Goal: Task Accomplishment & Management: Manage account settings

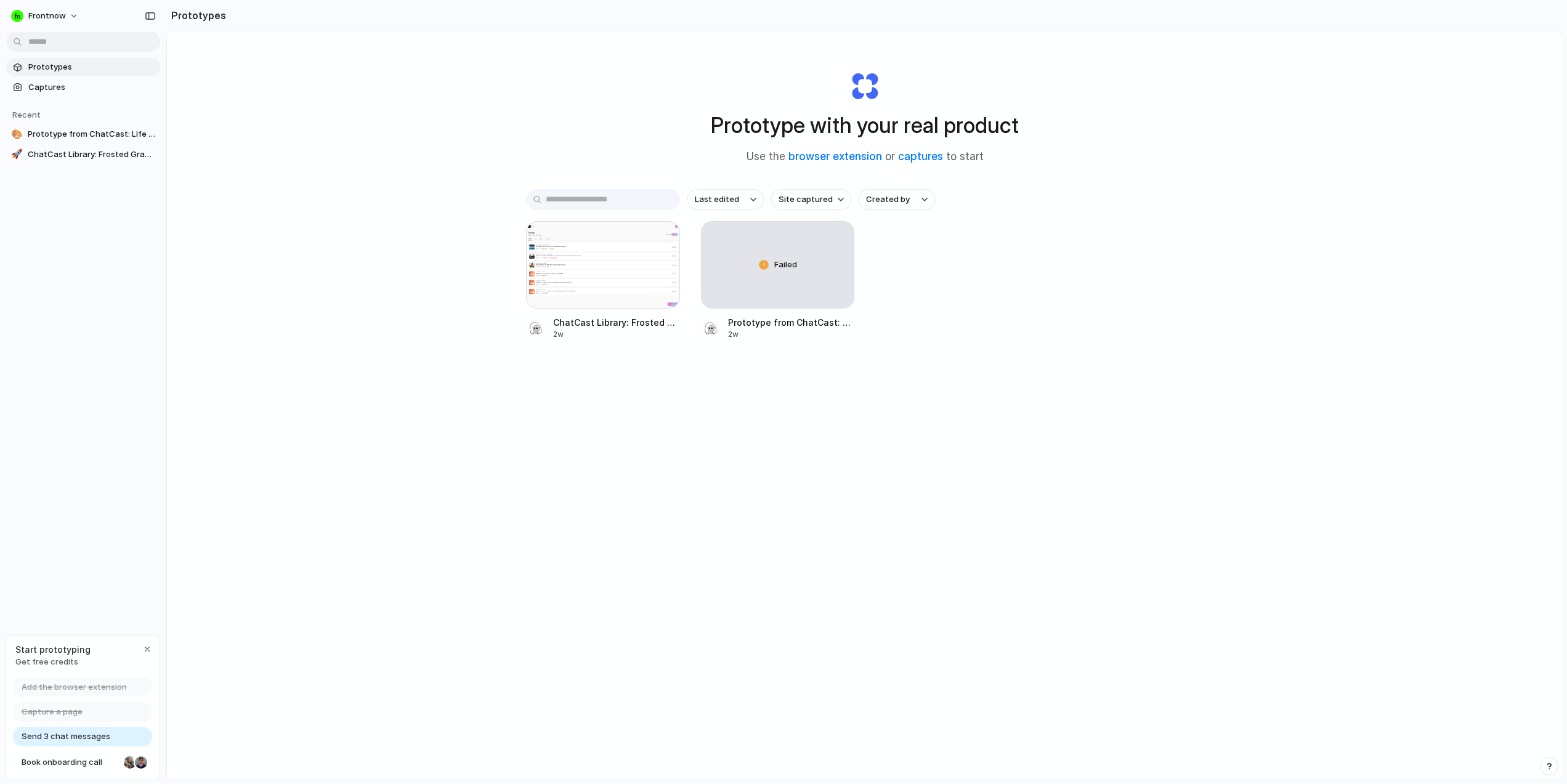
click at [375, 193] on div "Prototype with your real product Use the browser extension or captures to start…" at bounding box center [865, 438] width 1396 height 814
click at [367, 201] on div "Prototype with your real product Use the browser extension or captures to start…" at bounding box center [865, 438] width 1396 height 814
click at [406, 198] on div "Prototype with your real product Use the browser extension or captures to start…" at bounding box center [865, 438] width 1396 height 814
click at [359, 306] on div "Prototype with your real product Use the browser extension or captures to start…" at bounding box center [865, 438] width 1396 height 814
click at [448, 163] on div "Prototype with your real product Use the browser extension or captures to start…" at bounding box center [865, 438] width 1396 height 814
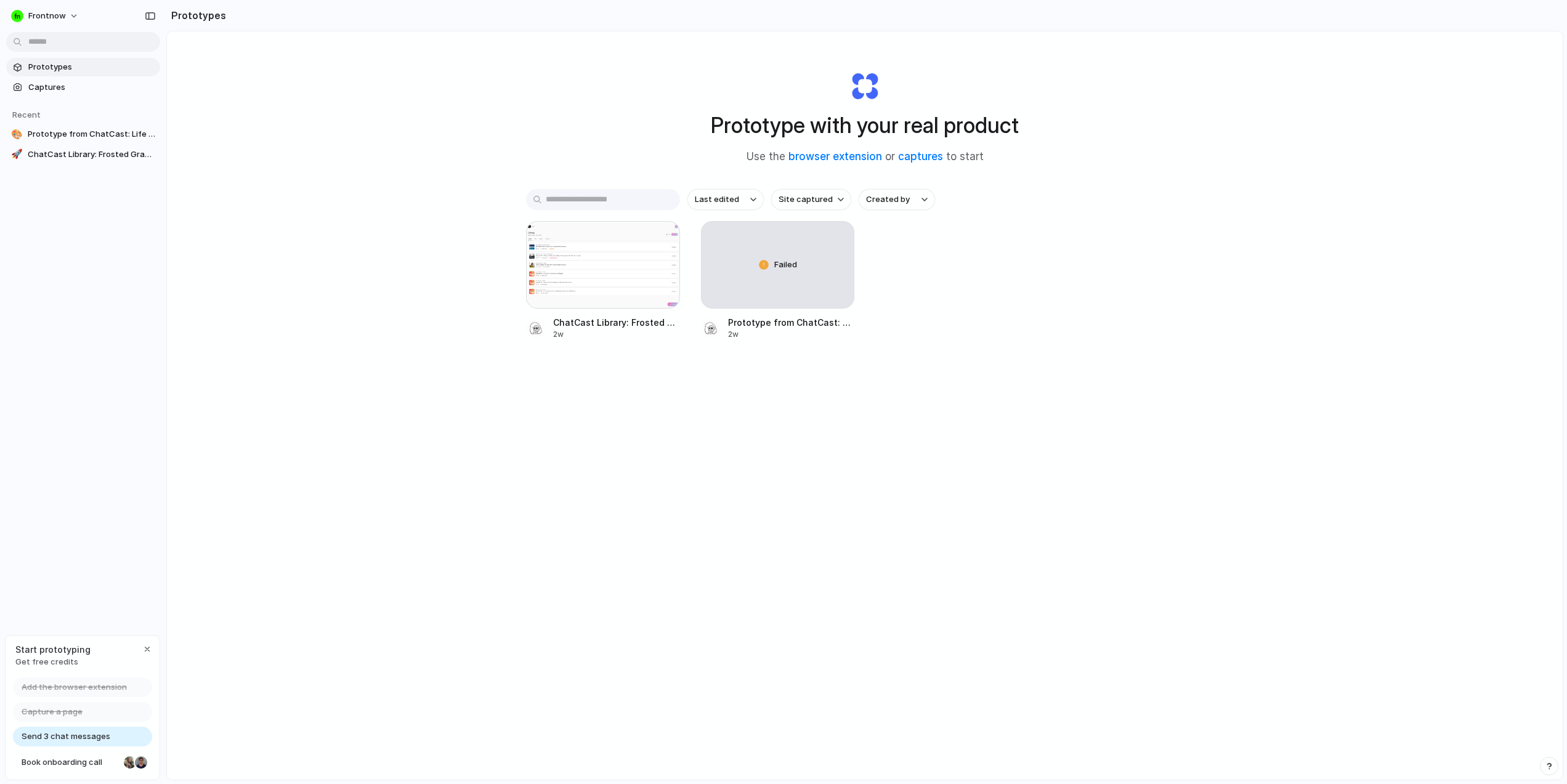
click at [518, 275] on div "Prototype with your real product Use the browser extension or captures to start…" at bounding box center [865, 438] width 1396 height 814
click at [559, 265] on div at bounding box center [603, 264] width 154 height 88
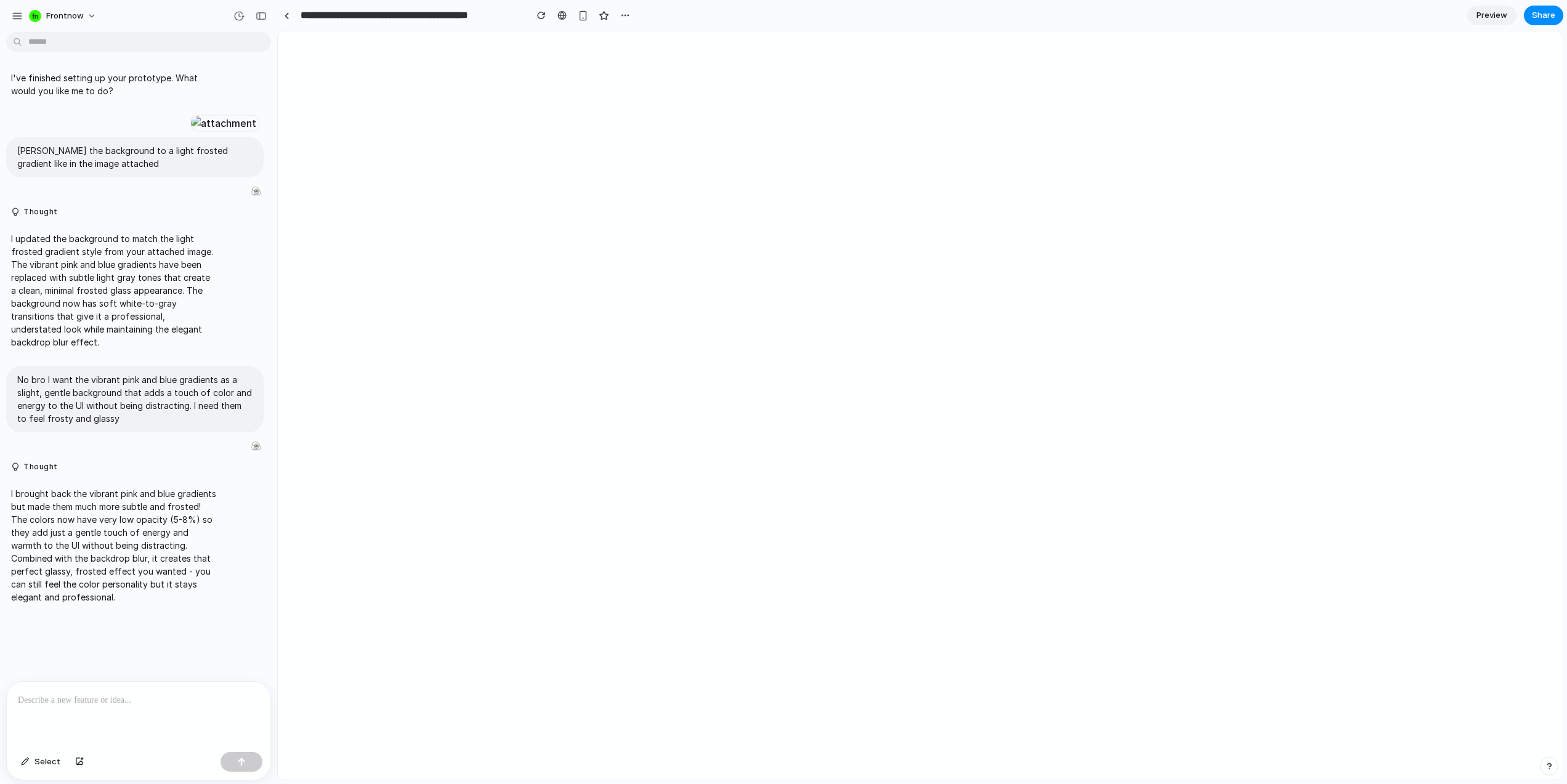
click at [115, 708] on div at bounding box center [138, 714] width 264 height 65
click at [583, 22] on button "button" at bounding box center [584, 16] width 19 height 19
click at [81, 12] on button "Frontnow" at bounding box center [63, 16] width 79 height 20
click at [71, 61] on span "Invite members" at bounding box center [75, 63] width 59 height 12
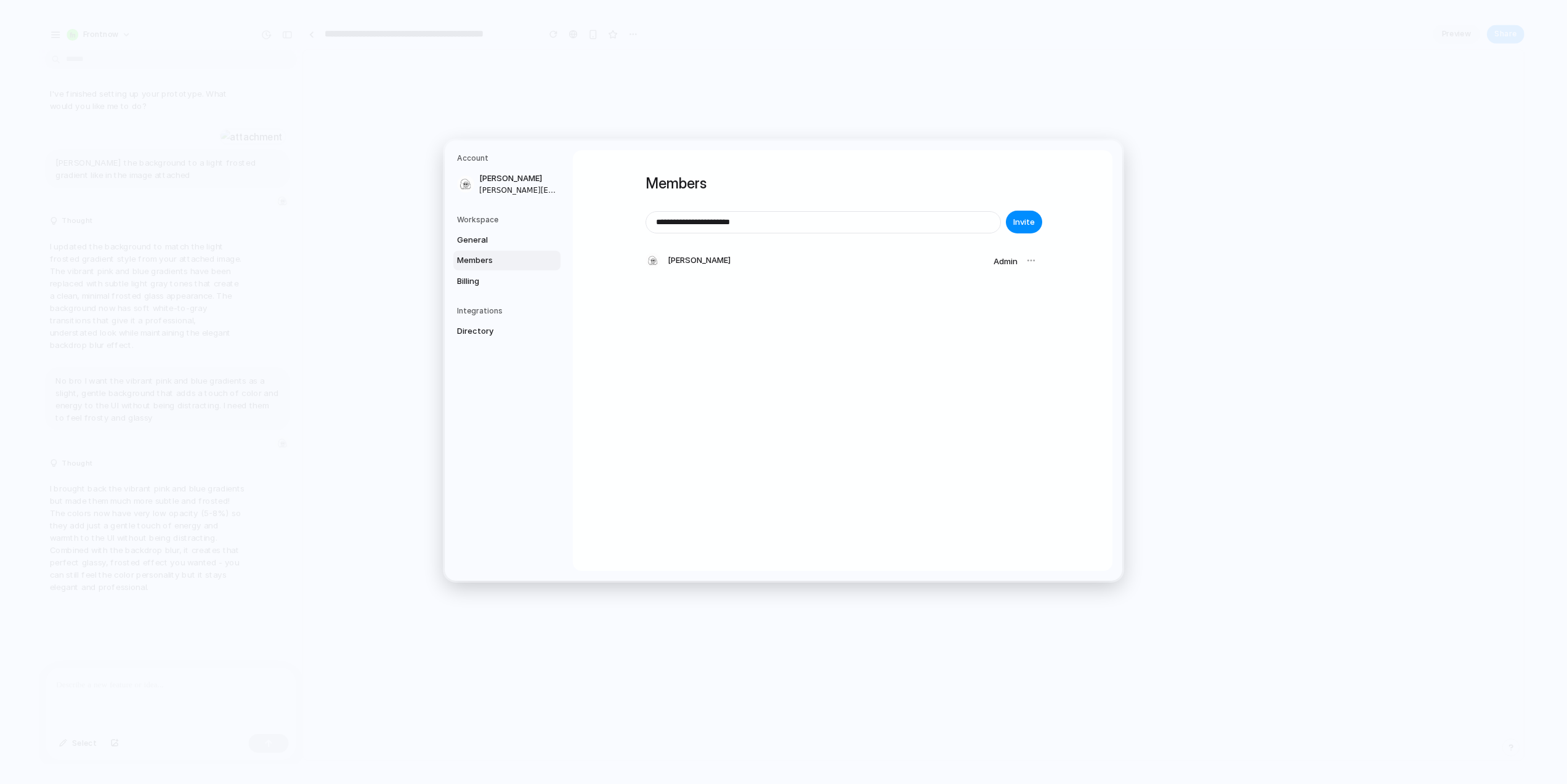
type input "**********"
click at [1020, 237] on span "Invite" at bounding box center [1024, 234] width 22 height 12
click at [484, 246] on link "General" at bounding box center [507, 240] width 107 height 20
click at [484, 281] on span "Billing" at bounding box center [496, 282] width 79 height 12
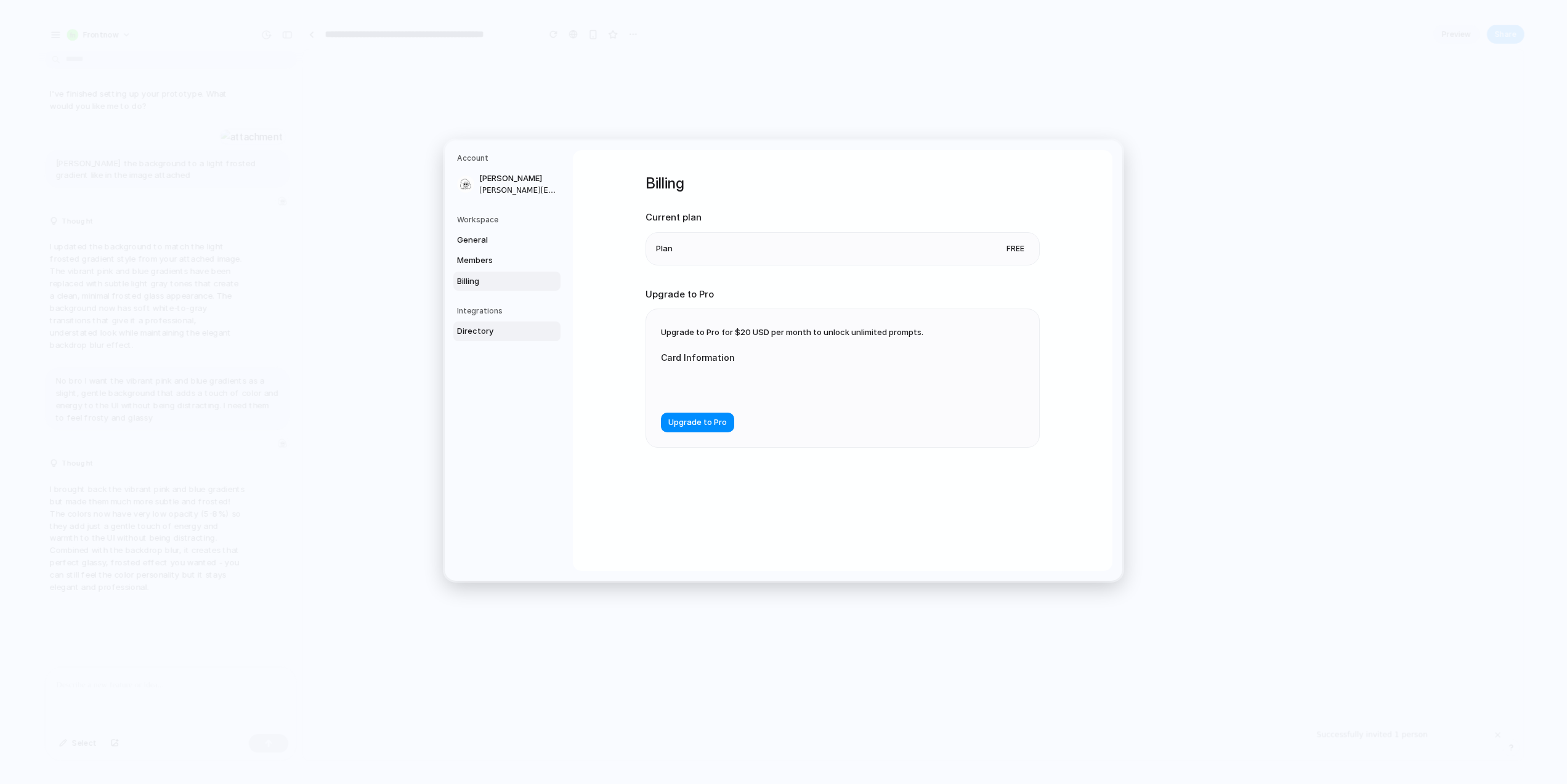
click at [492, 328] on span "Directory" at bounding box center [496, 331] width 79 height 12
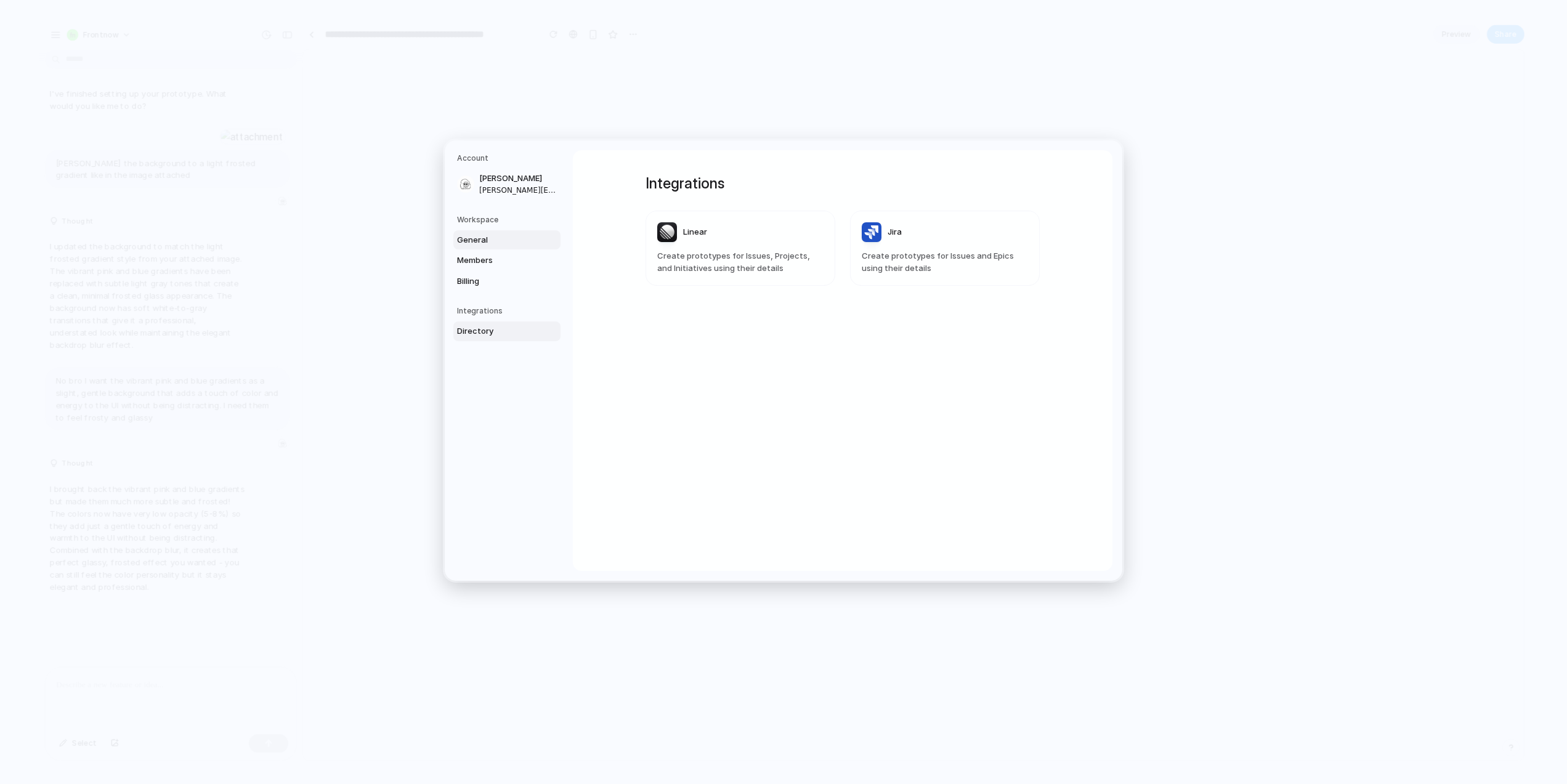
click at [488, 232] on link "General" at bounding box center [507, 240] width 107 height 20
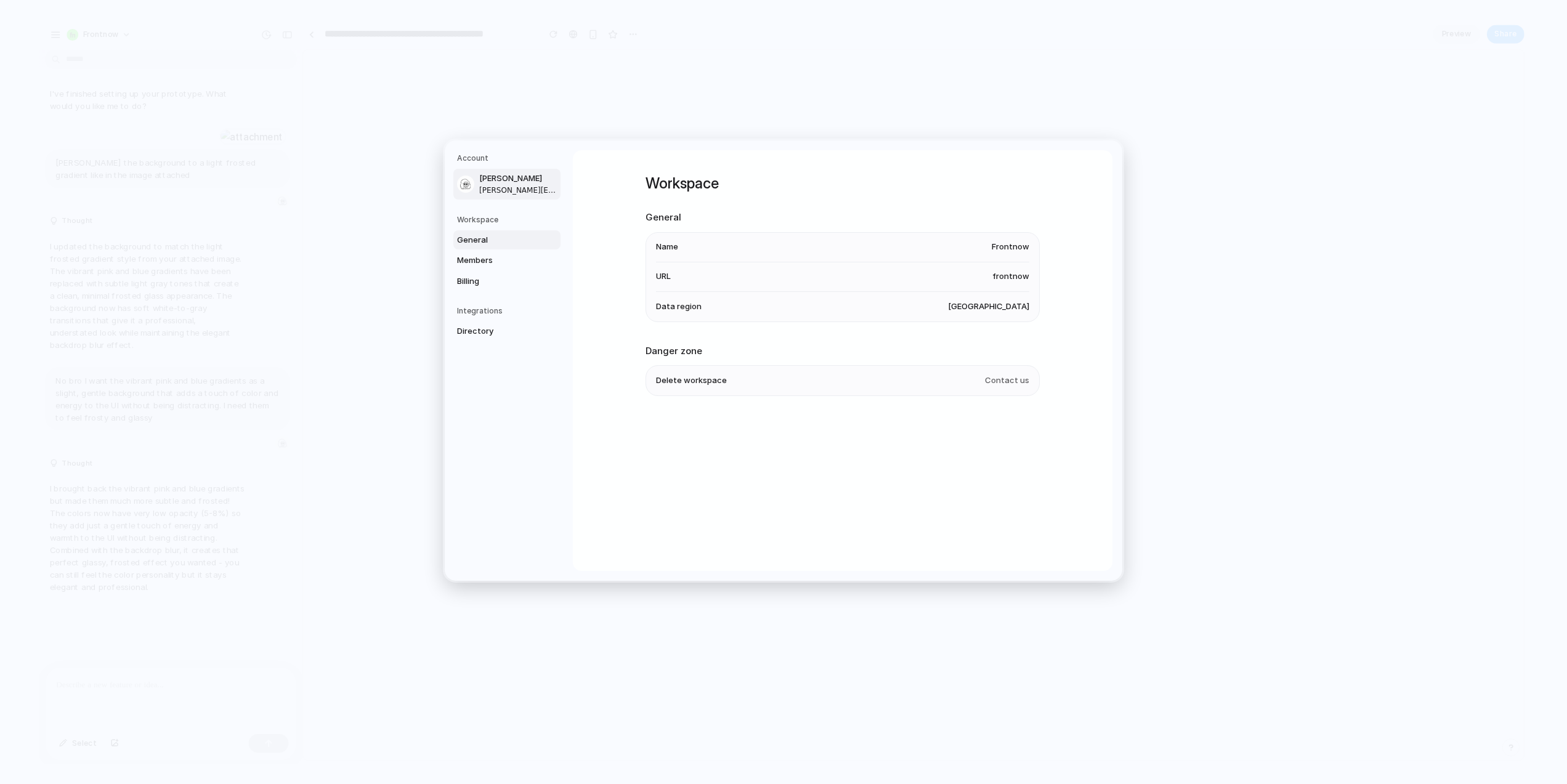
click at [489, 189] on span "[PERSON_NAME][EMAIL_ADDRESS][PERSON_NAME][DOMAIN_NAME]" at bounding box center [518, 191] width 79 height 11
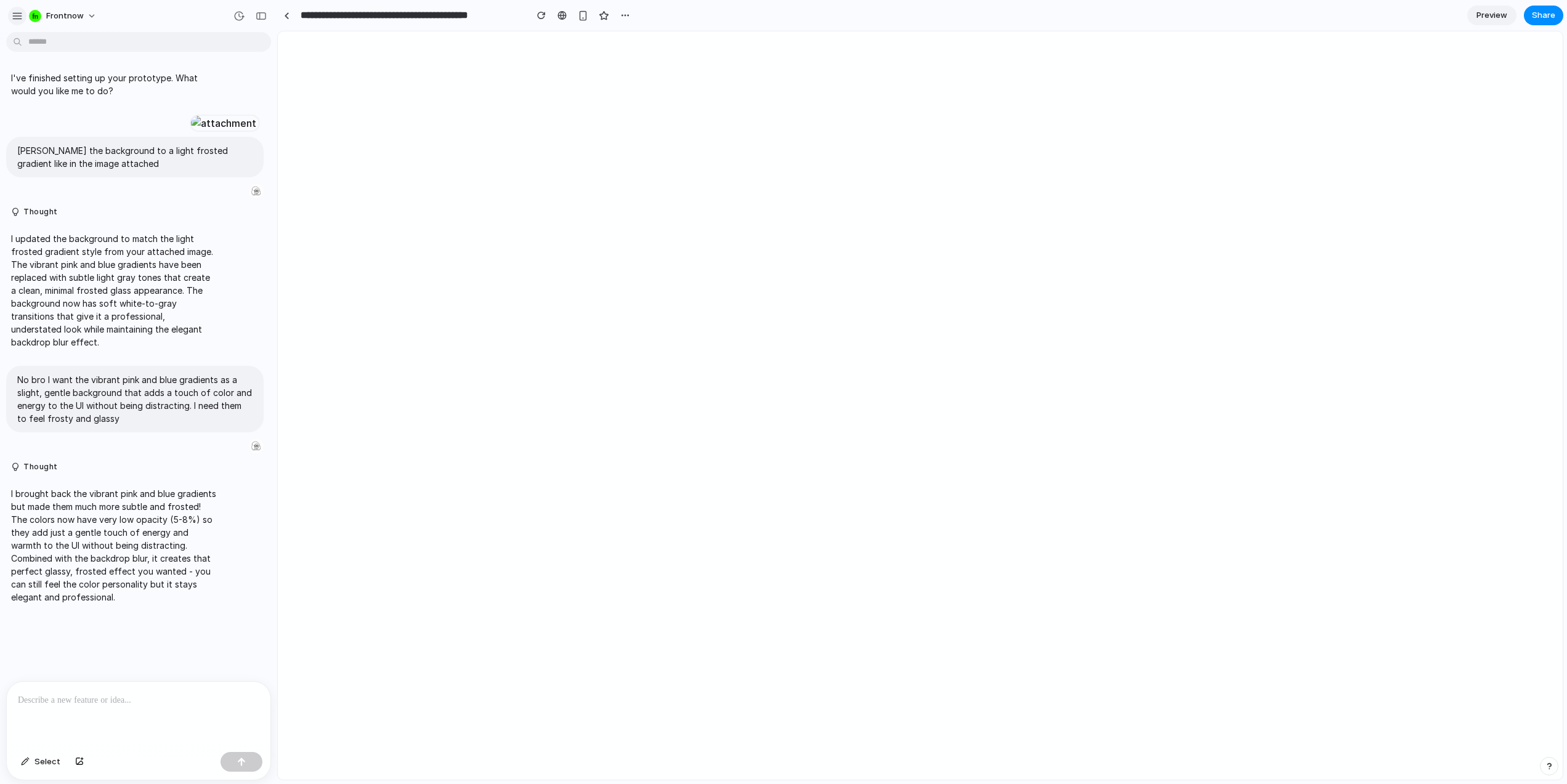
click at [18, 17] on div "button" at bounding box center [17, 16] width 11 height 11
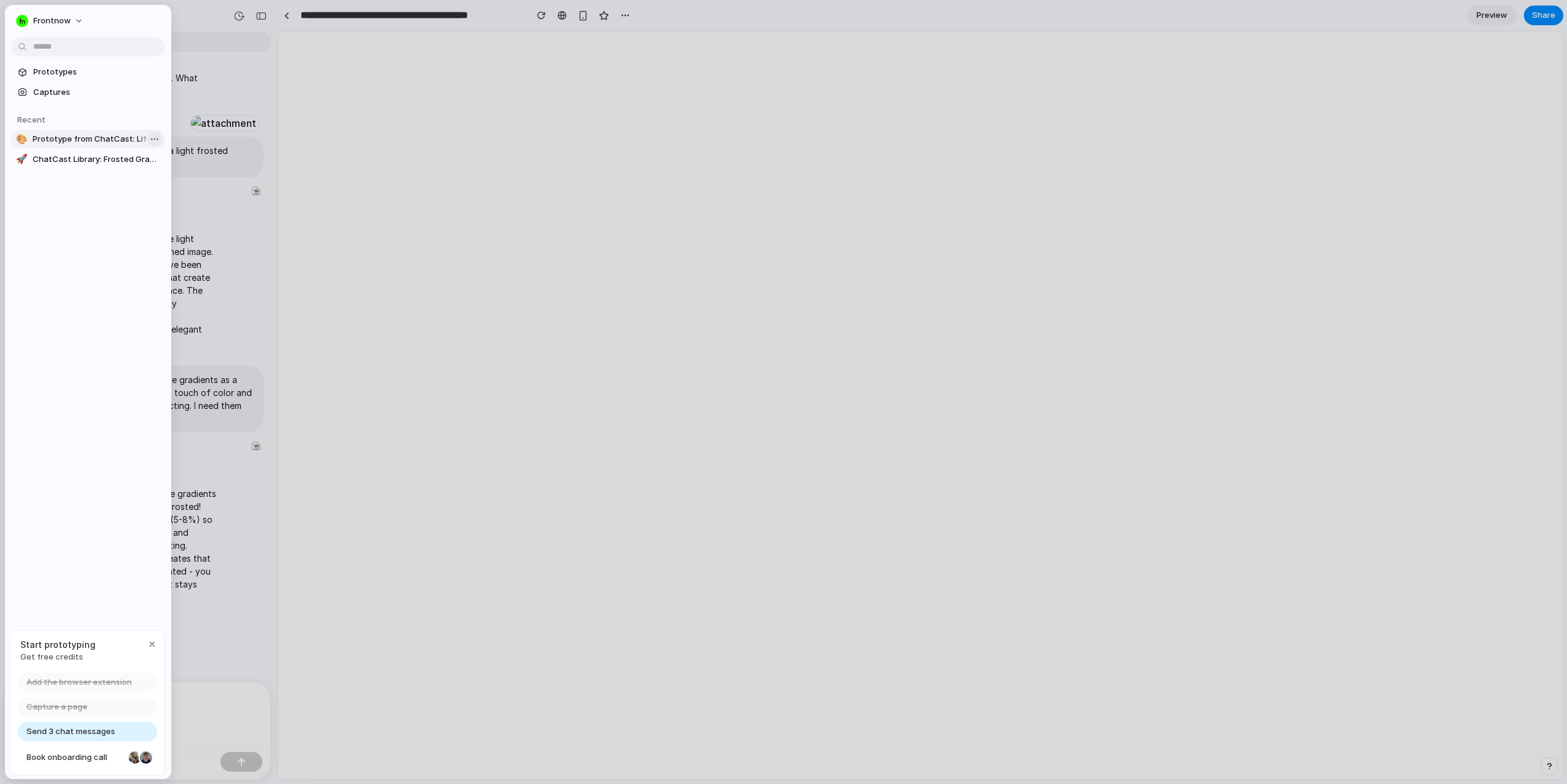
click at [152, 140] on body "Frontnow I've finished setting up your prototype. What would you like me to do?…" at bounding box center [784, 392] width 1567 height 784
click at [174, 202] on span "Delete" at bounding box center [174, 204] width 26 height 12
click at [153, 138] on body "**********" at bounding box center [784, 392] width 1567 height 784
click at [173, 209] on span "Delete" at bounding box center [174, 204] width 26 height 12
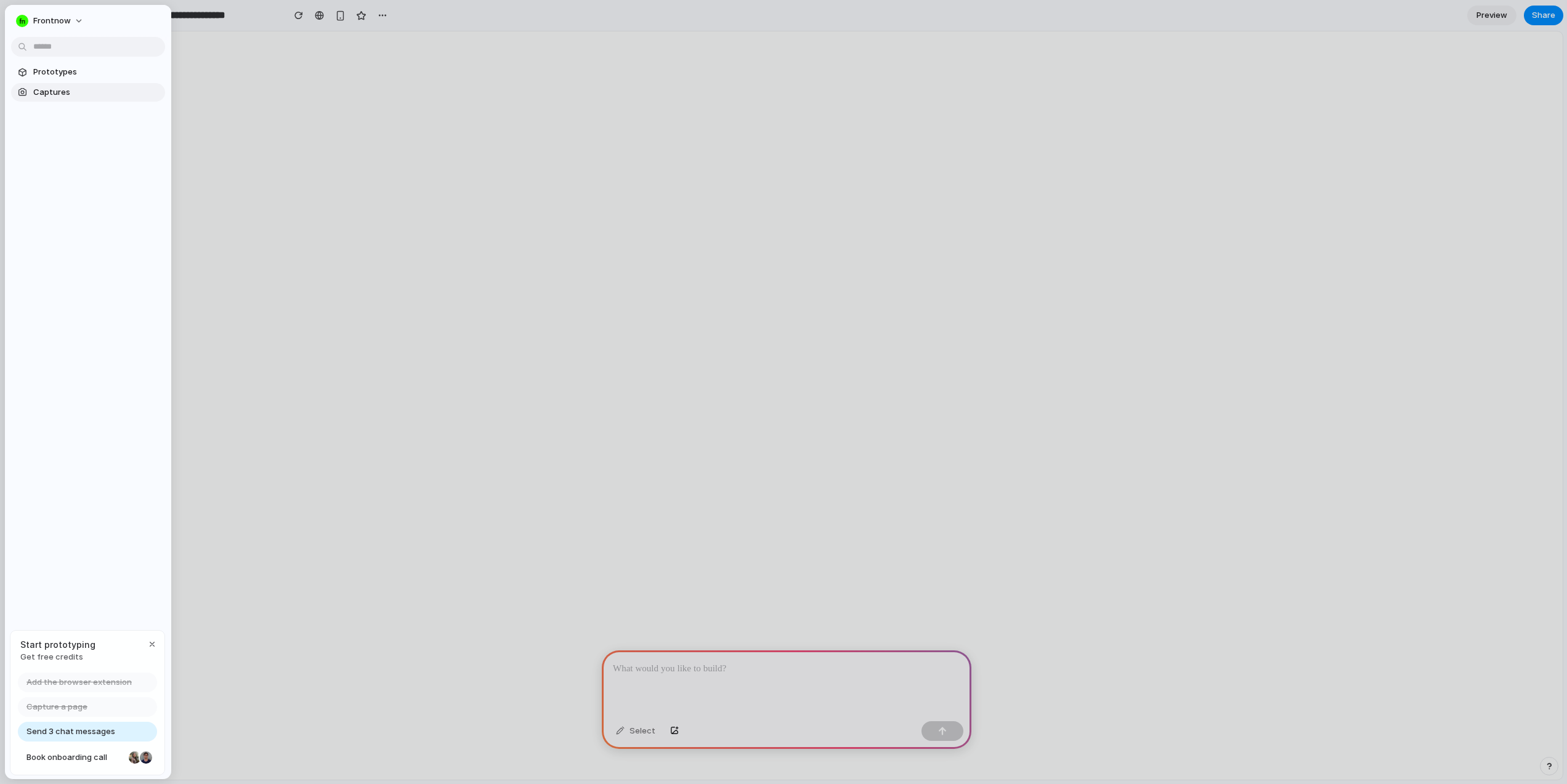
click at [70, 89] on span "Captures" at bounding box center [97, 92] width 127 height 12
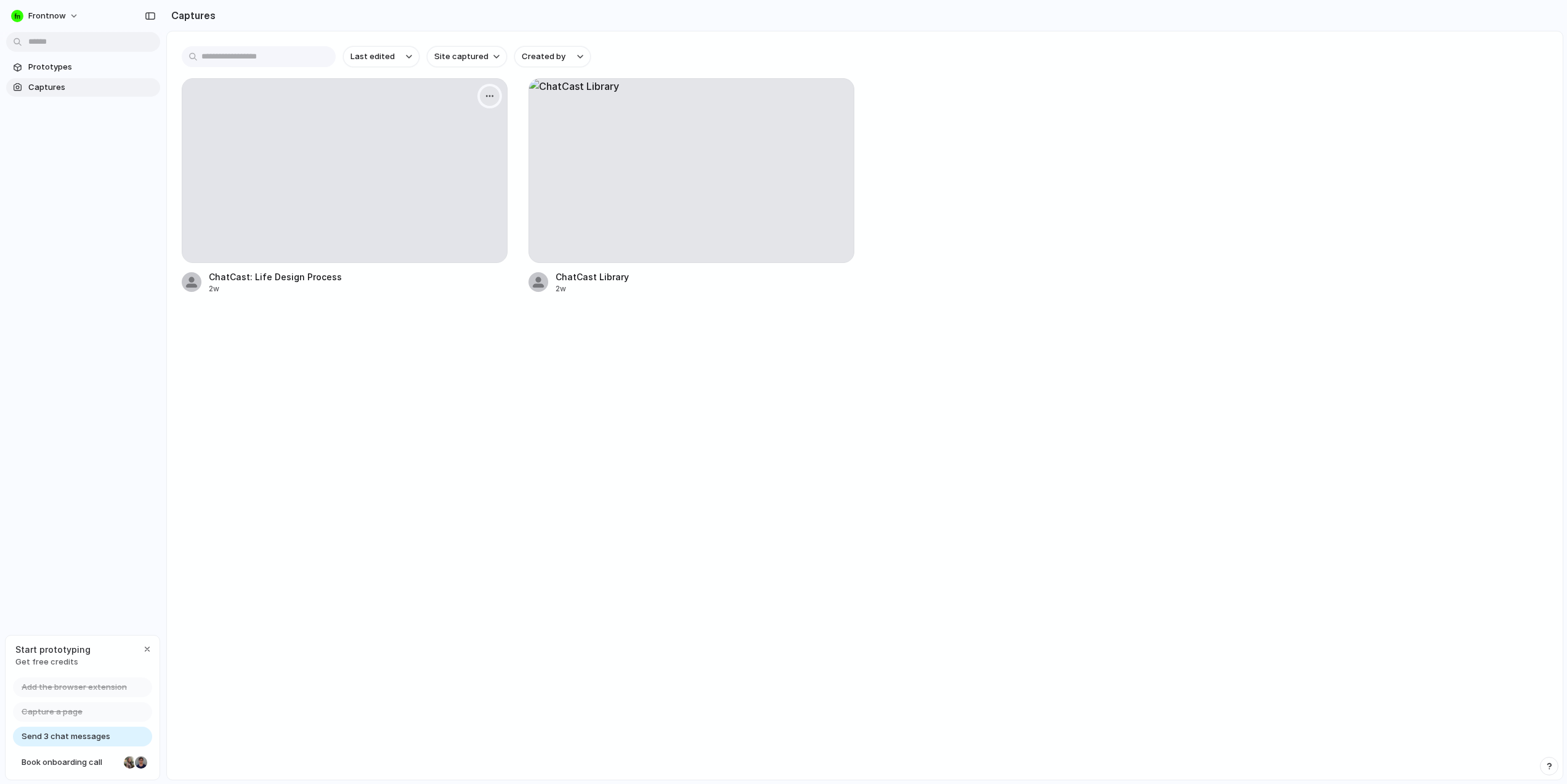
click at [491, 99] on div "button" at bounding box center [490, 96] width 10 height 10
click at [441, 200] on span "Delete" at bounding box center [433, 203] width 26 height 12
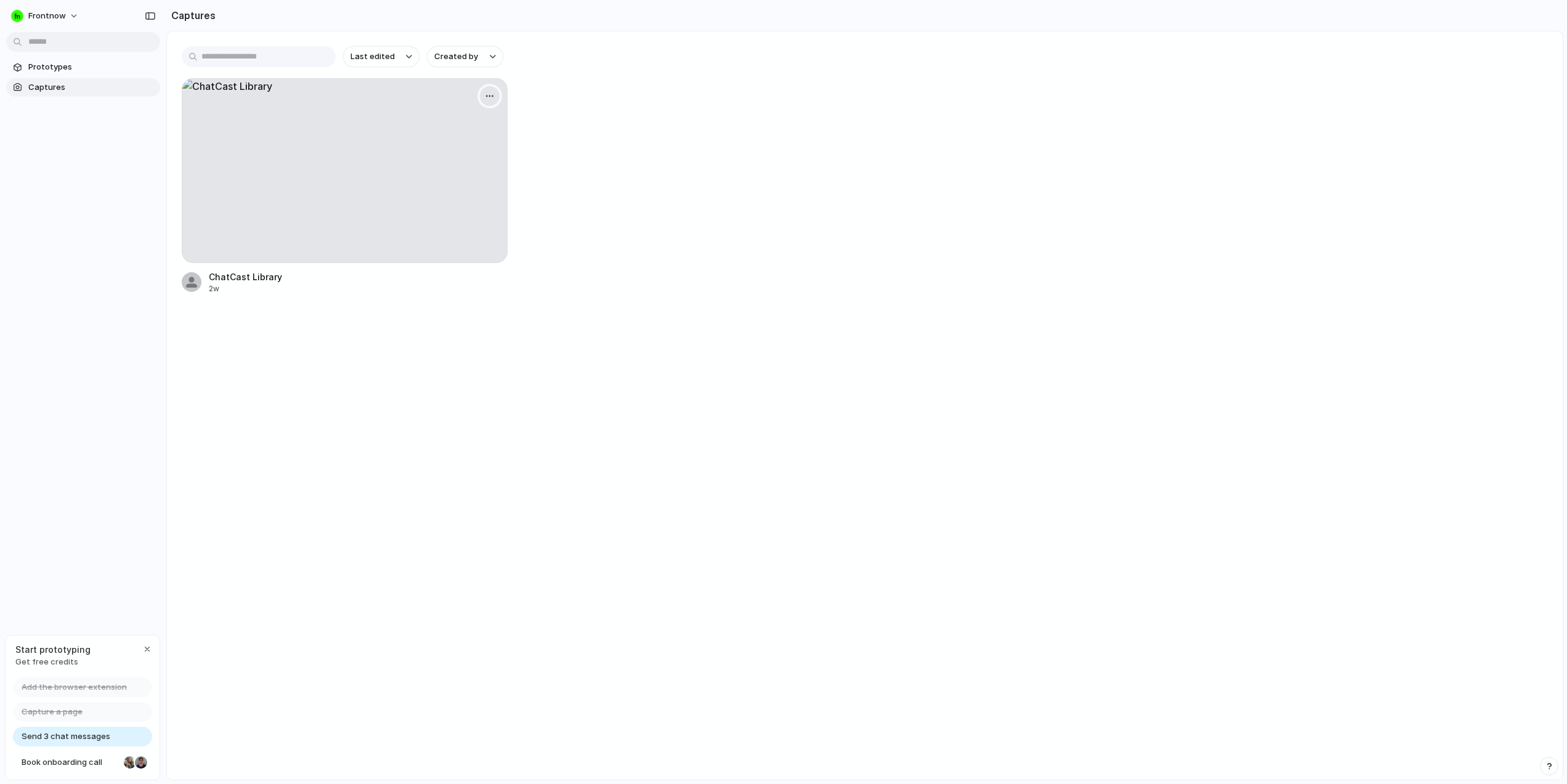
click at [488, 93] on div "button" at bounding box center [490, 96] width 10 height 10
